Goal: Check status: Check status

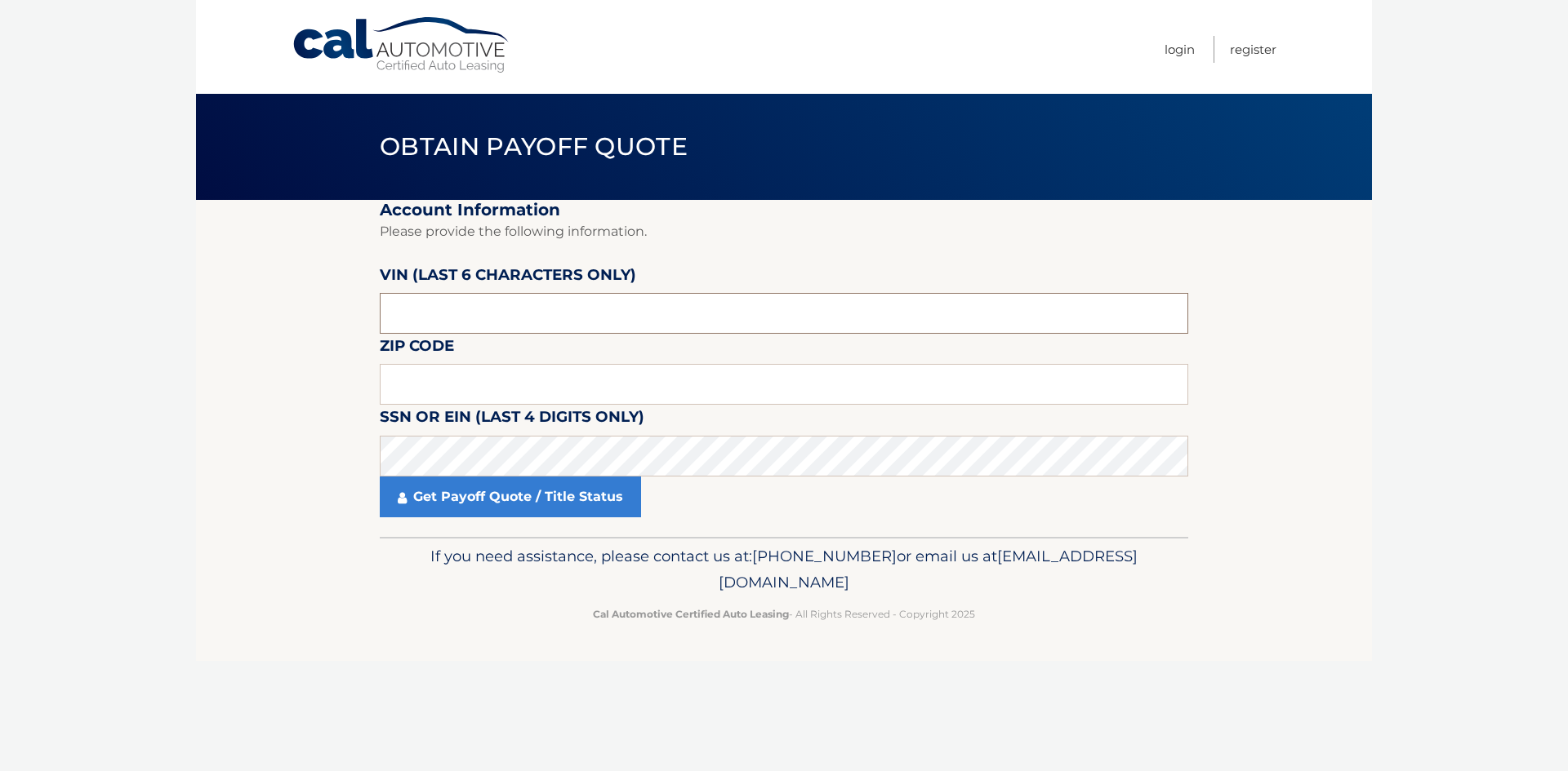
drag, startPoint x: 458, startPoint y: 303, endPoint x: 557, endPoint y: 299, distance: 99.1
click at [458, 305] on input "text" at bounding box center [784, 313] width 808 height 40
drag, startPoint x: 557, startPoint y: 314, endPoint x: 446, endPoint y: 380, distance: 129.1
click at [546, 325] on input "text" at bounding box center [784, 313] width 808 height 40
click at [436, 435] on label "SSN or EIN (last 4 digits only)" at bounding box center [512, 420] width 265 height 30
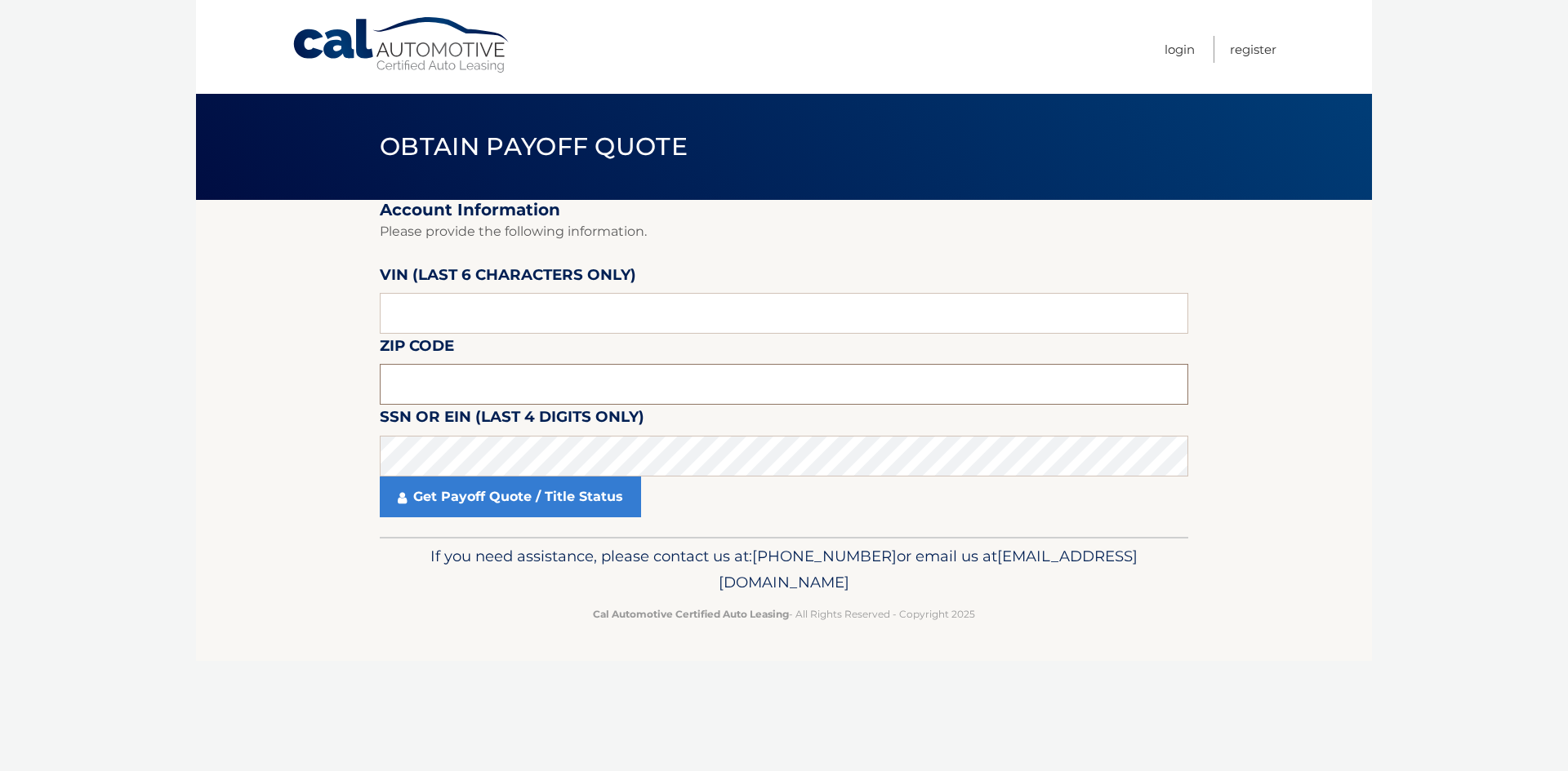
click at [456, 367] on input "text" at bounding box center [784, 384] width 808 height 40
click at [215, 25] on div "Cal Automotive Menu Login Register" at bounding box center [784, 47] width 1176 height 94
click at [451, 375] on input "text" at bounding box center [784, 384] width 808 height 40
click at [440, 381] on input "text" at bounding box center [784, 384] width 808 height 40
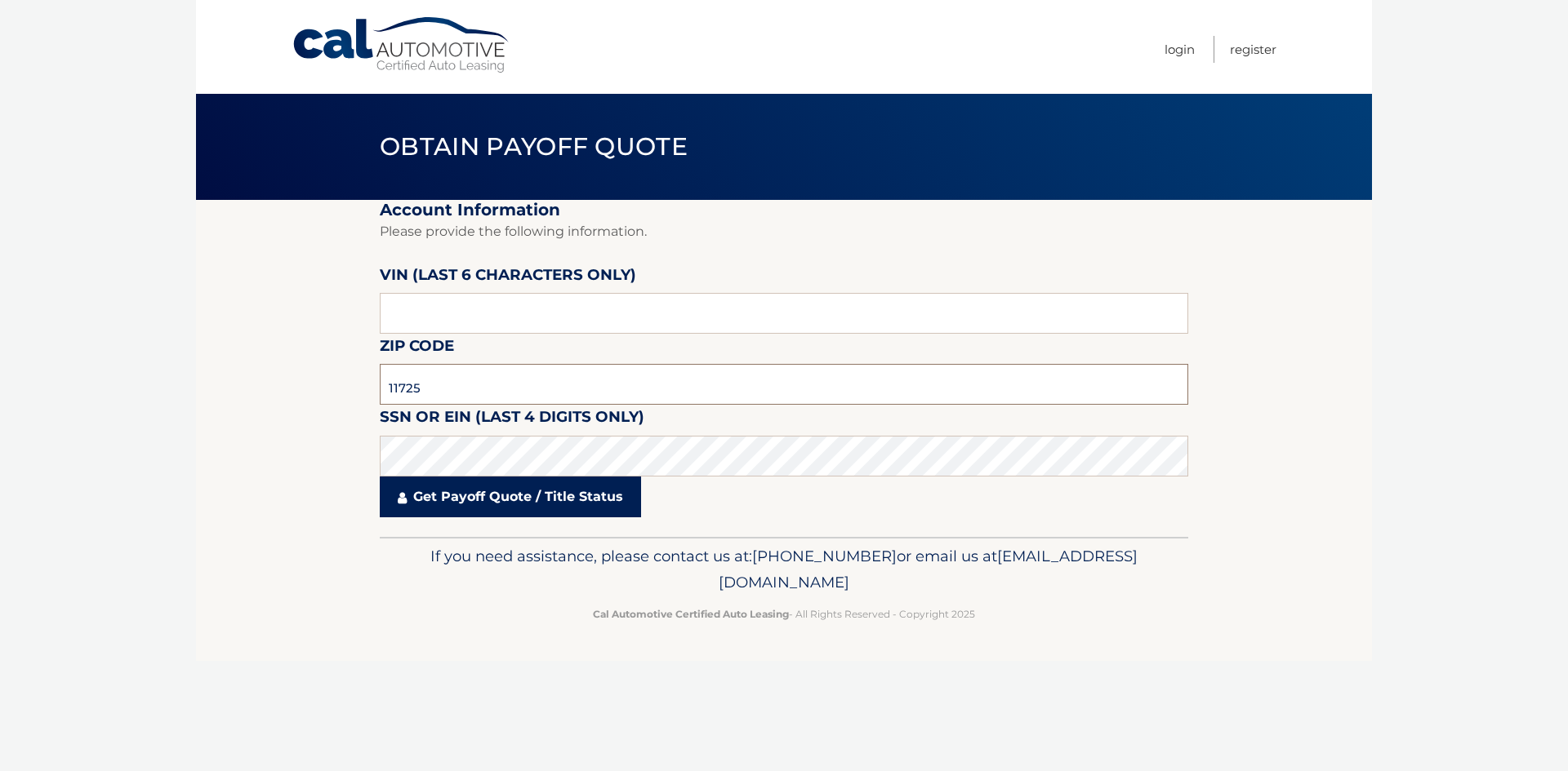
type input "11725"
drag, startPoint x: 156, startPoint y: 365, endPoint x: 233, endPoint y: 388, distance: 80.4
click at [158, 364] on body "Cal Automotive Menu Login Register Obtain Payoff Quote" at bounding box center [784, 385] width 1568 height 771
click at [450, 497] on link "Get Payoff Quote / Title Status" at bounding box center [510, 497] width 261 height 40
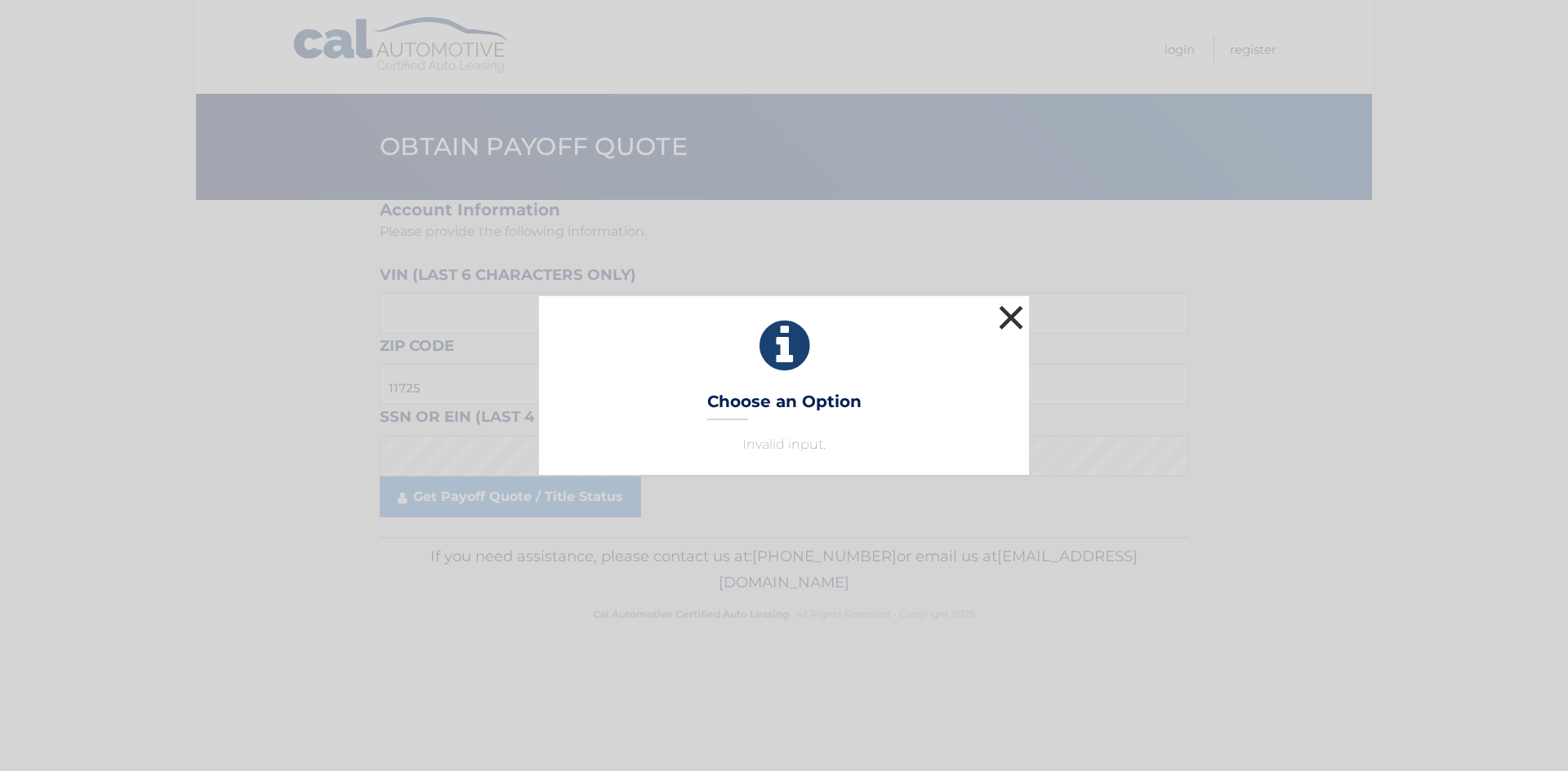
click at [1012, 302] on button "×" at bounding box center [1010, 317] width 33 height 33
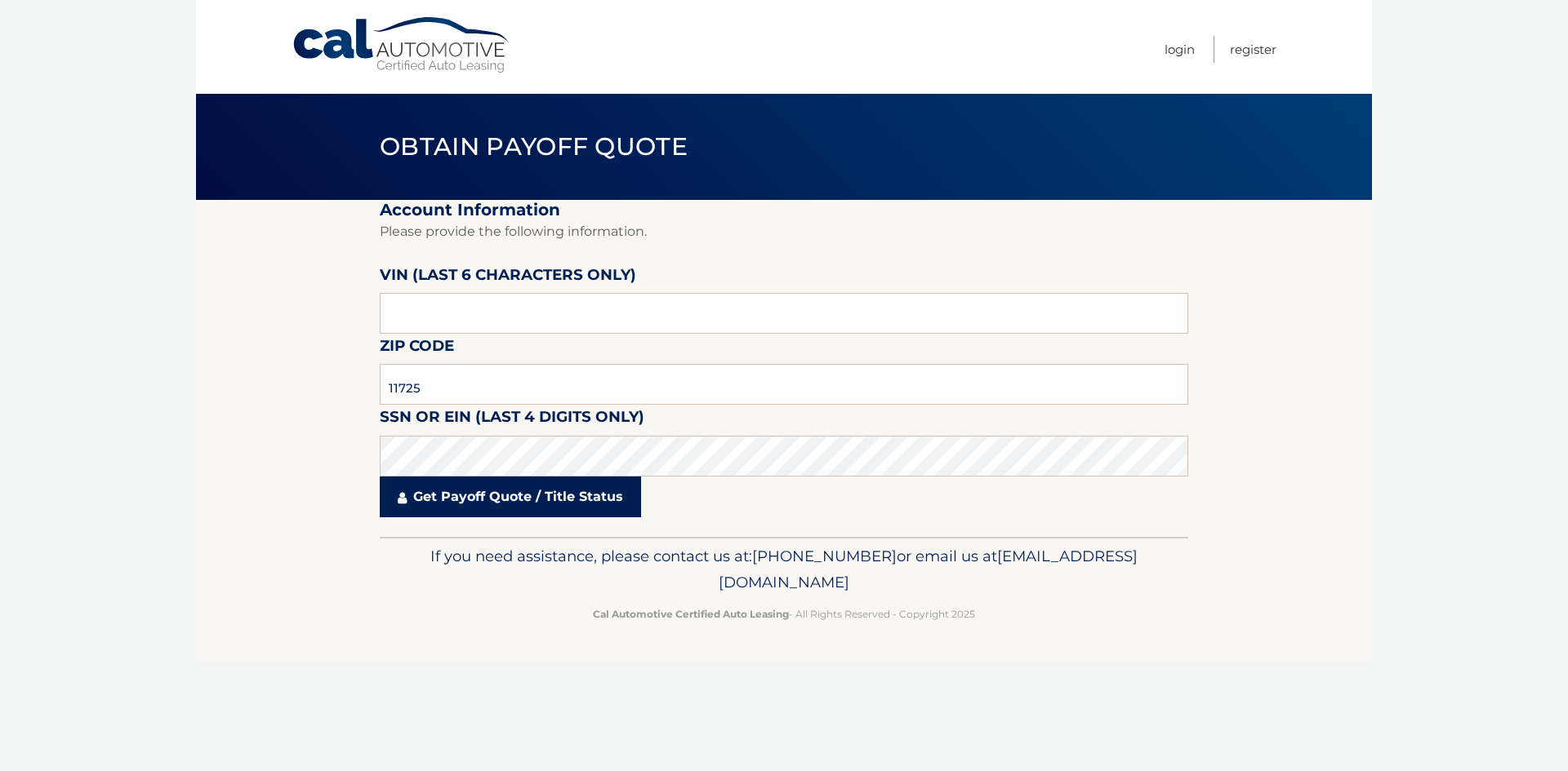
click at [437, 492] on link "Get Payoff Quote / Title Status" at bounding box center [510, 497] width 261 height 40
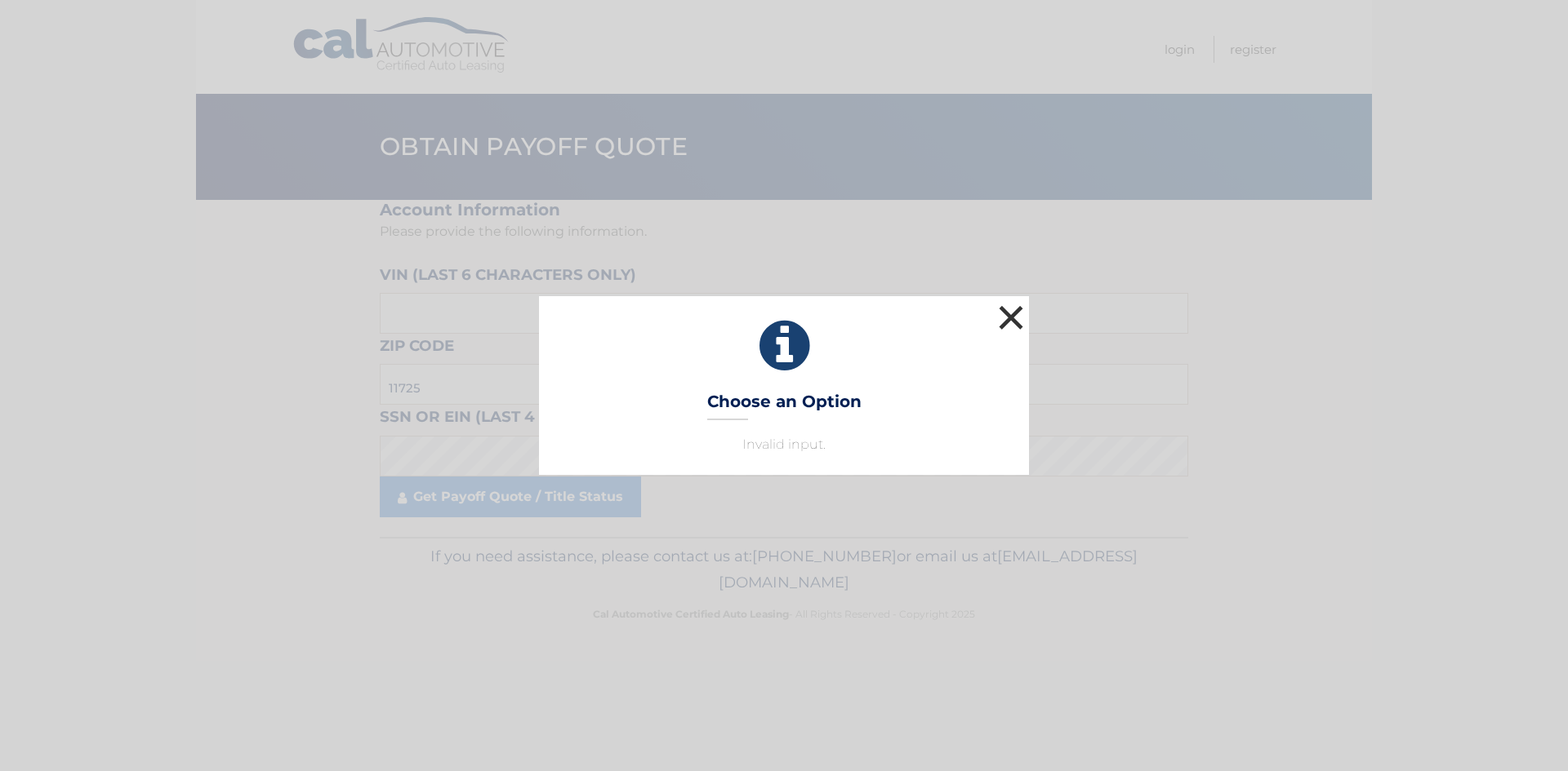
click at [999, 302] on button "×" at bounding box center [1010, 317] width 33 height 33
